Goal: Transaction & Acquisition: Purchase product/service

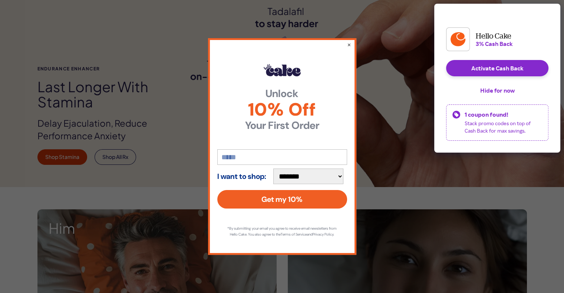
scroll to position [185, 0]
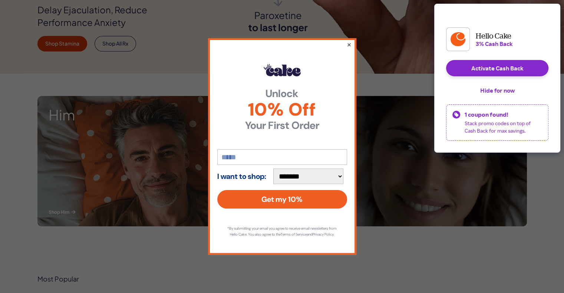
click at [349, 42] on button "×" at bounding box center [348, 44] width 5 height 9
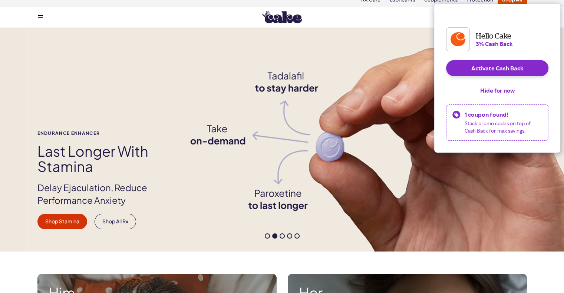
scroll to position [0, 0]
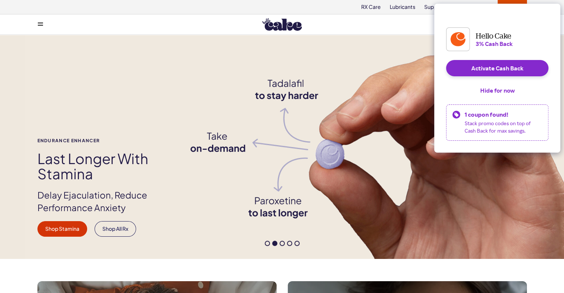
click at [39, 23] on icon at bounding box center [40, 23] width 5 height 1
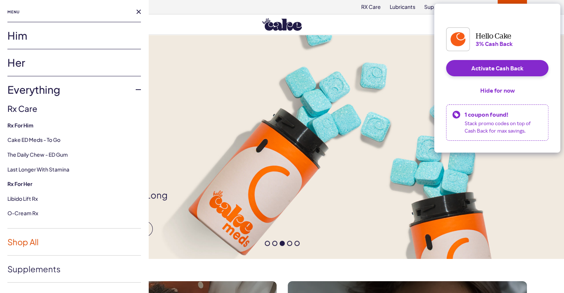
click at [31, 247] on link "Shop All" at bounding box center [73, 242] width 133 height 27
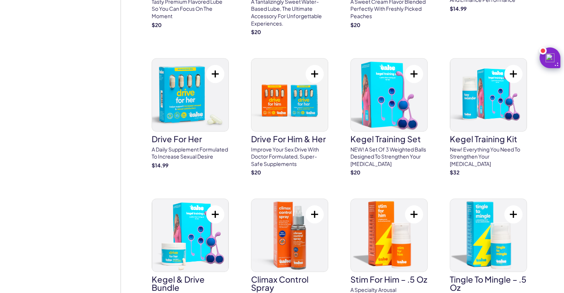
scroll to position [593, 0]
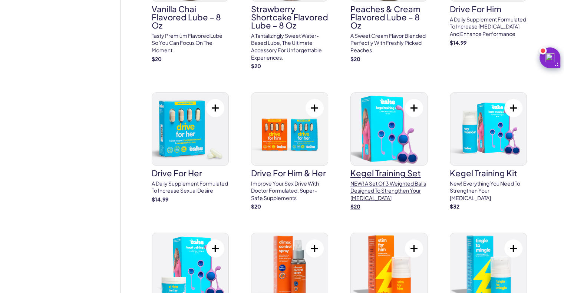
click at [381, 145] on img at bounding box center [389, 129] width 76 height 73
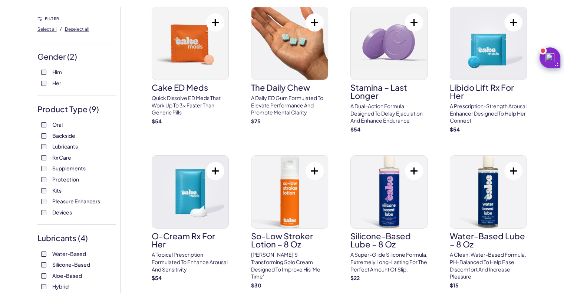
scroll to position [74, 0]
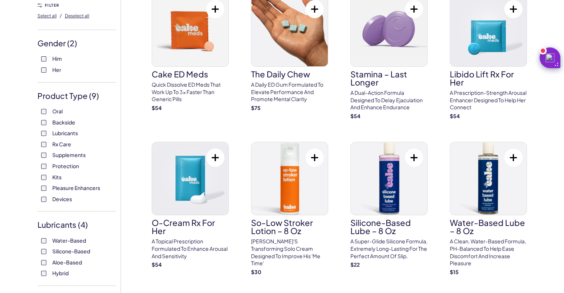
click at [57, 177] on span "Kits" at bounding box center [56, 177] width 9 height 10
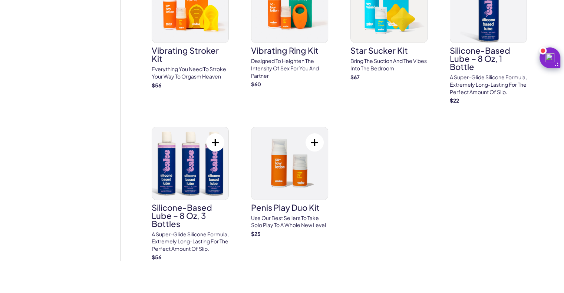
scroll to position [2892, 0]
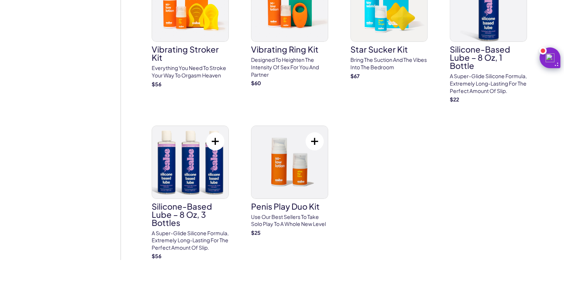
click at [316, 135] on button at bounding box center [315, 141] width 18 height 18
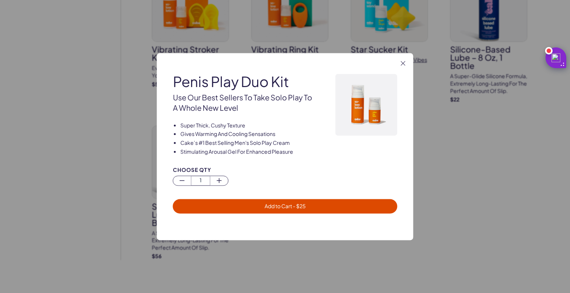
click at [401, 64] on icon "button" at bounding box center [402, 63] width 4 height 4
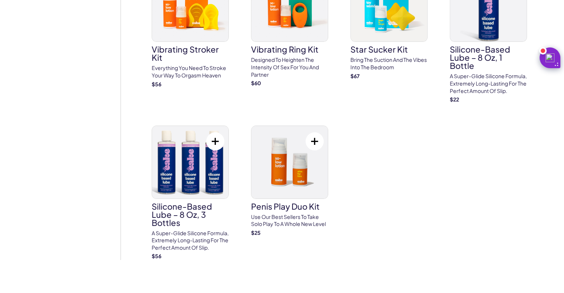
click at [213, 132] on button at bounding box center [215, 141] width 18 height 18
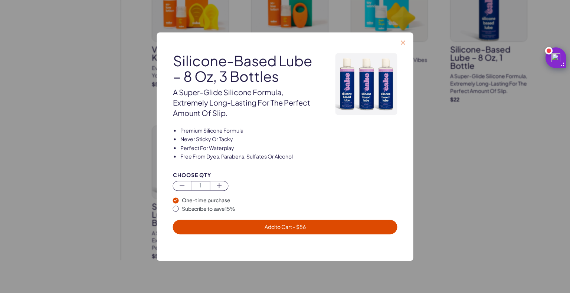
click at [402, 40] on icon "button" at bounding box center [402, 42] width 4 height 4
